Goal: Task Accomplishment & Management: Manage account settings

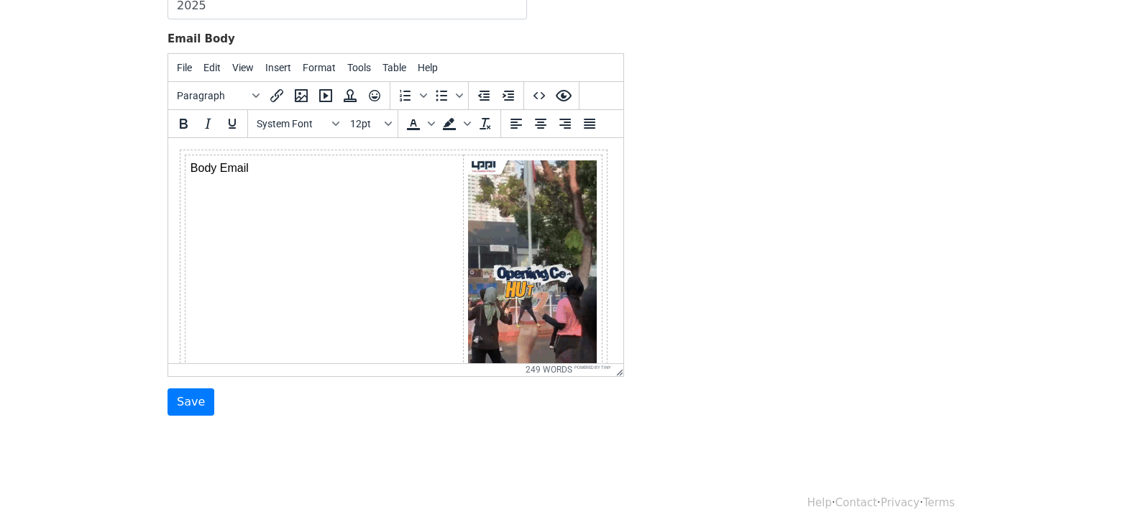
scroll to position [239, 0]
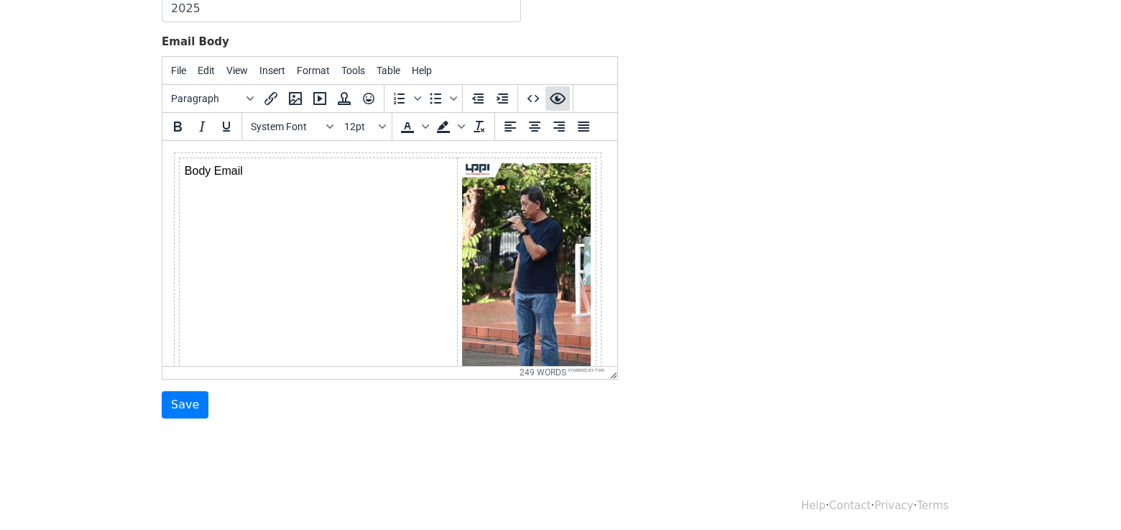
click at [558, 101] on icon "Preview" at bounding box center [558, 98] width 16 height 11
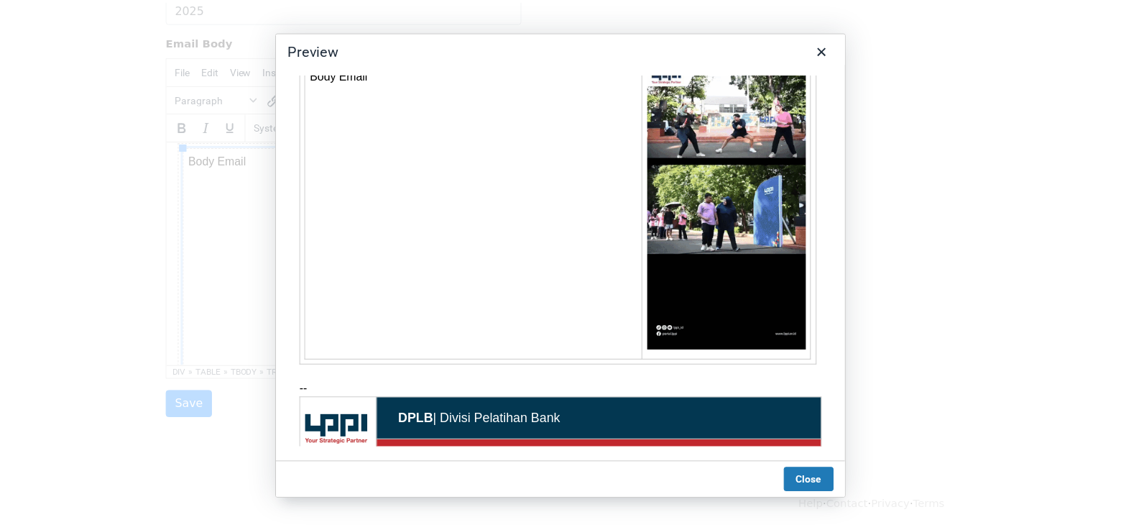
scroll to position [0, 0]
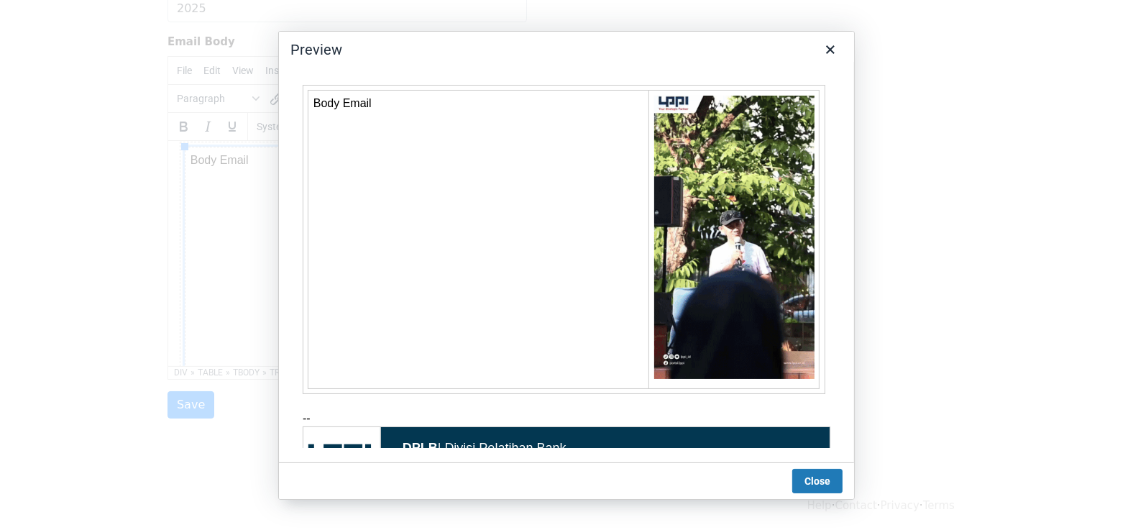
click at [722, 228] on img at bounding box center [733, 237] width 160 height 284
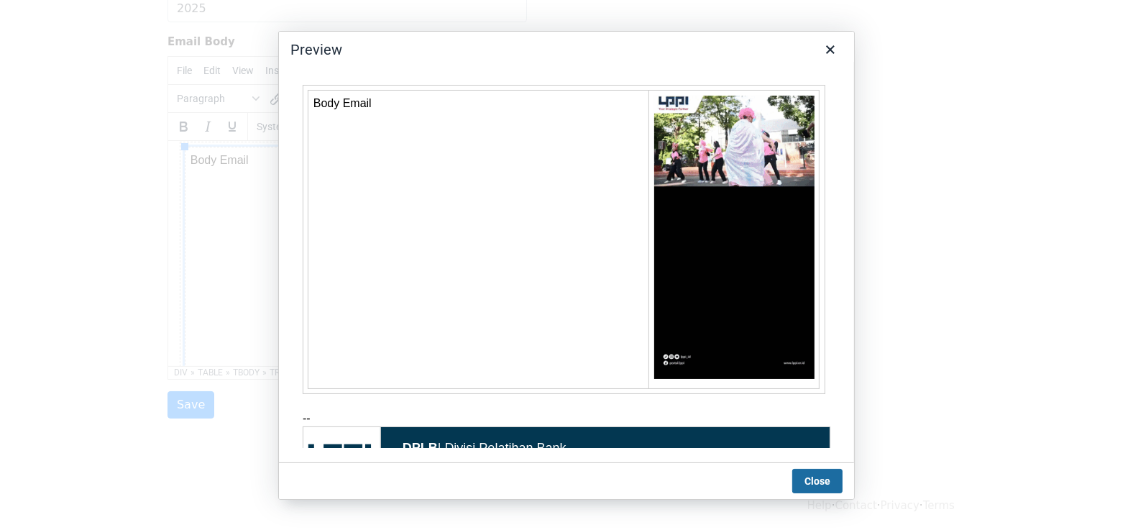
click at [815, 484] on button "Close" at bounding box center [817, 481] width 50 height 24
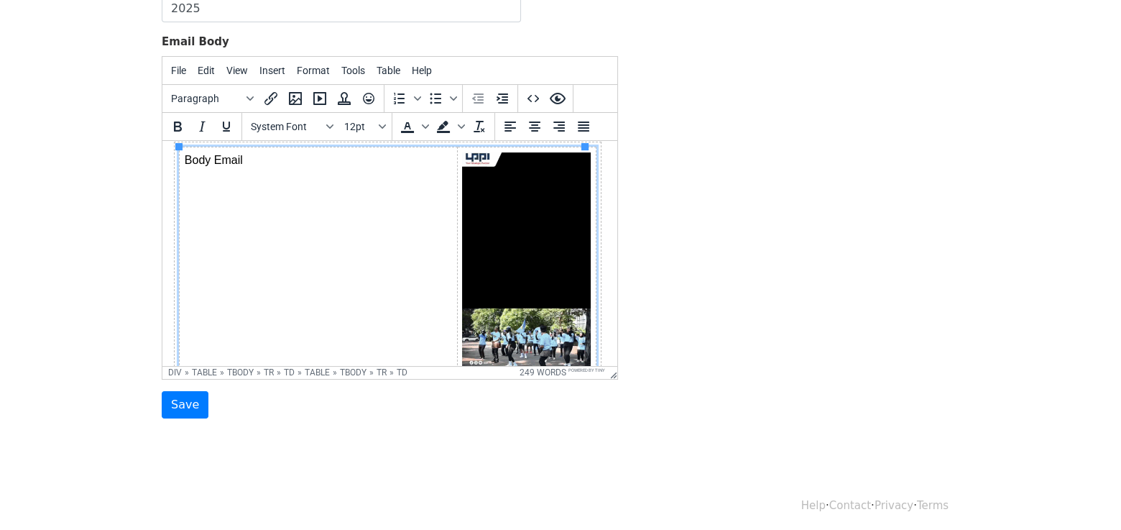
click at [508, 268] on img at bounding box center [526, 266] width 129 height 228
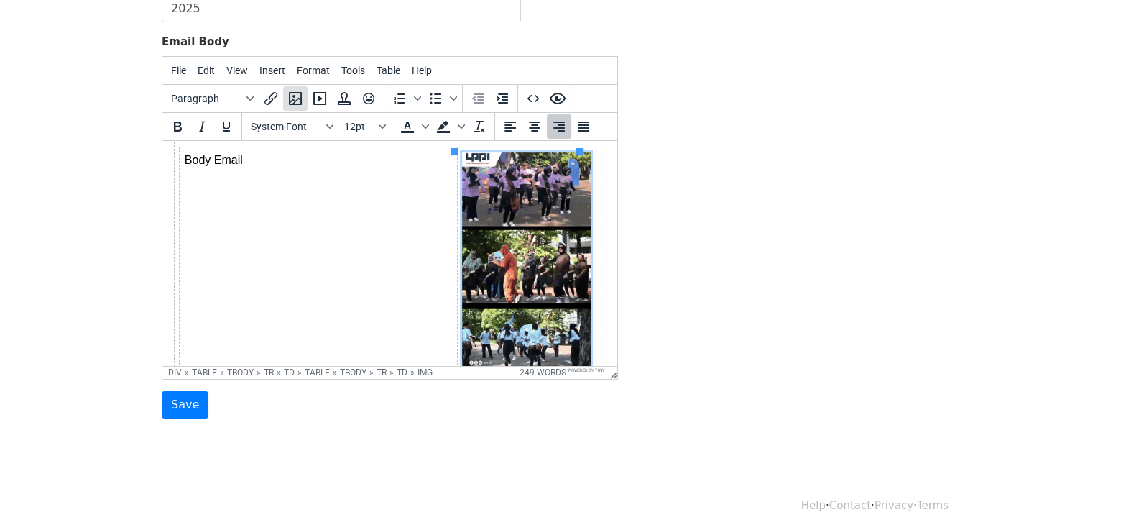
click at [299, 97] on icon "Insert/edit image" at bounding box center [295, 98] width 17 height 17
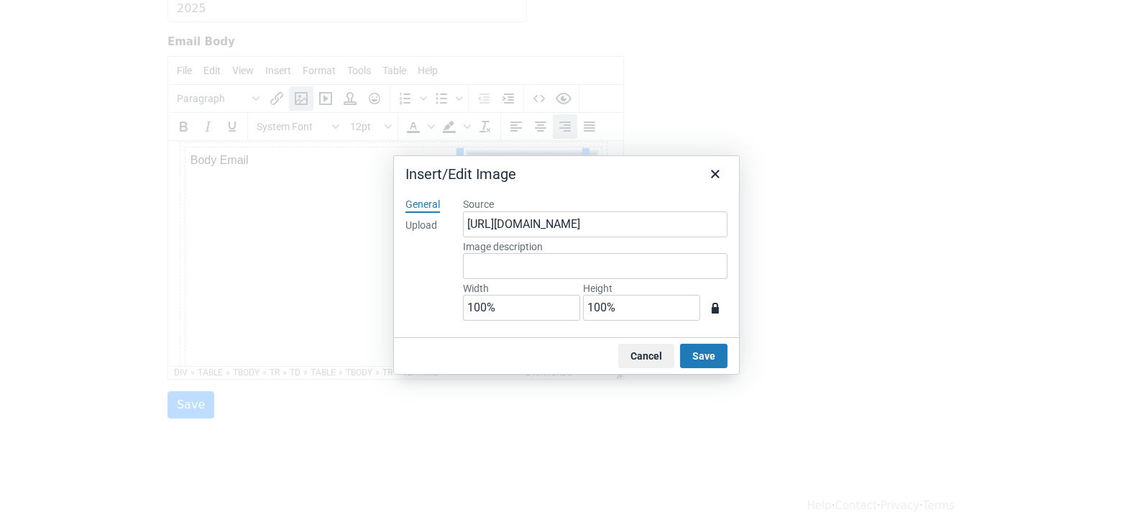
click at [432, 221] on div "Upload" at bounding box center [421, 225] width 32 height 14
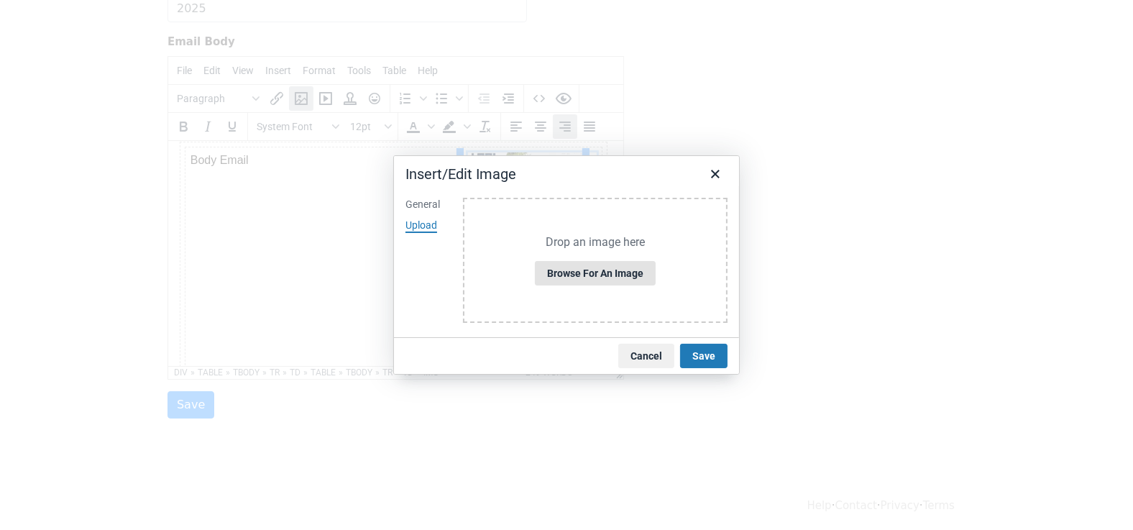
click at [580, 268] on button "Browse for an image" at bounding box center [595, 273] width 121 height 24
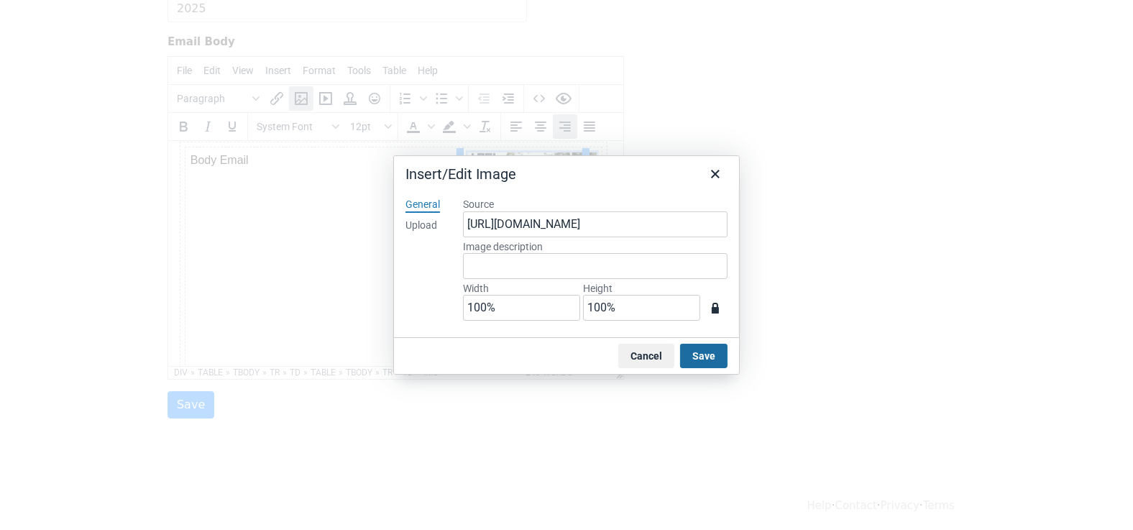
click at [699, 346] on button "Save" at bounding box center [703, 356] width 47 height 24
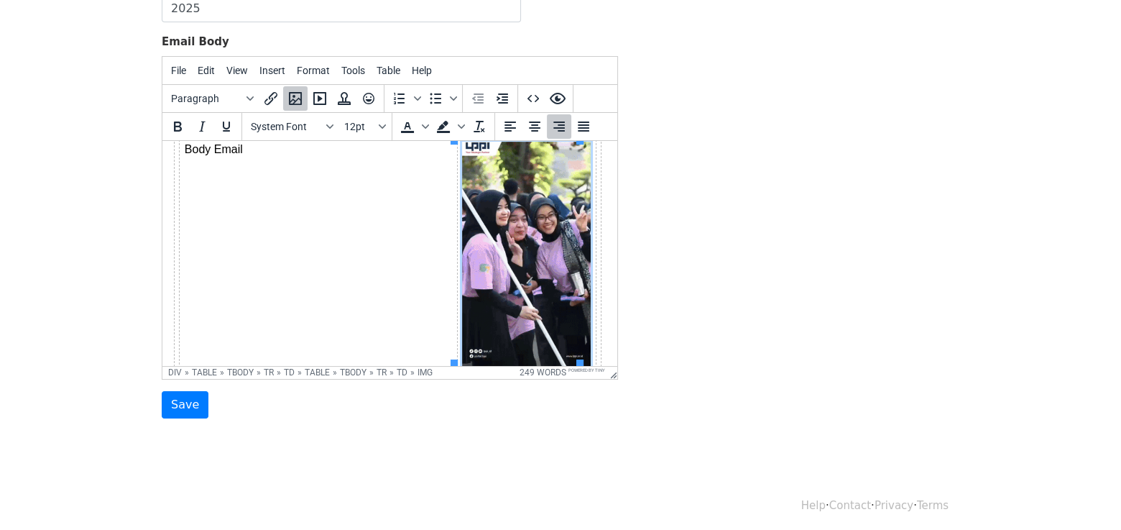
scroll to position [242, 0]
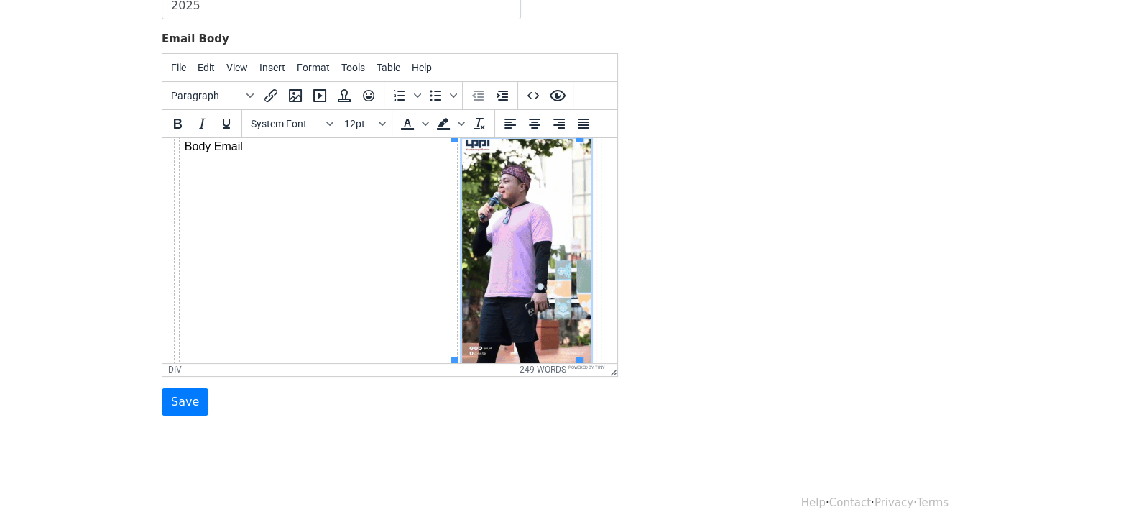
click at [604, 260] on html "Body Email -- DPLB | Divisi Pelatihan Bank Best Regards, Amiruddin Gedung Perka…" at bounding box center [389, 460] width 455 height 689
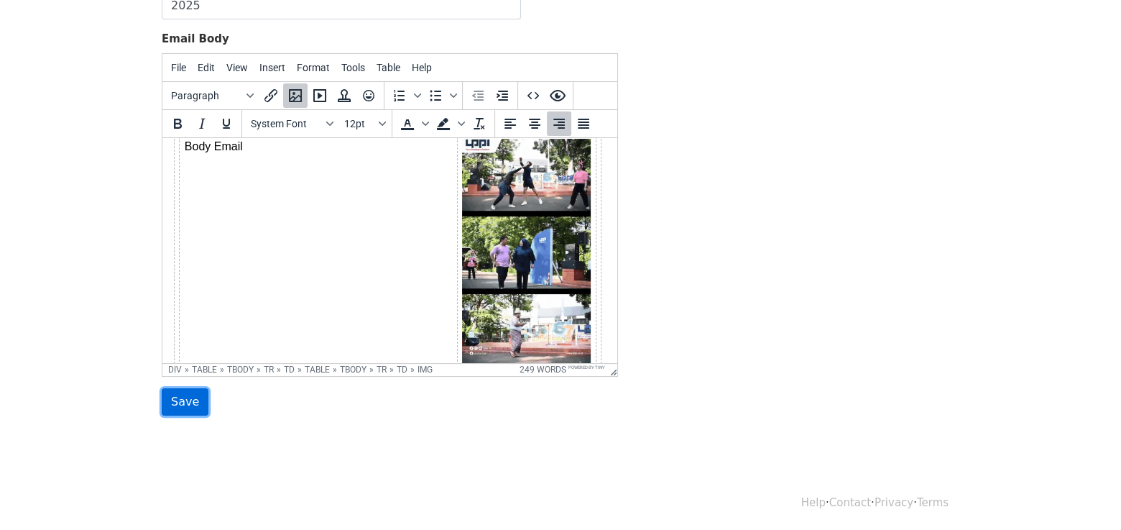
click at [178, 408] on input "Save" at bounding box center [185, 401] width 47 height 27
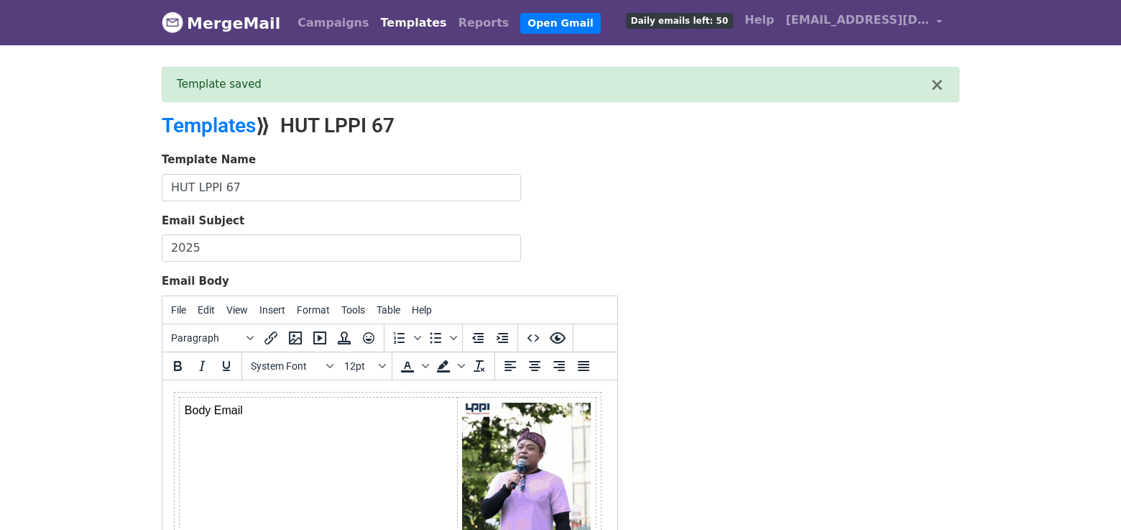
scroll to position [242, 0]
